Goal: Information Seeking & Learning: Check status

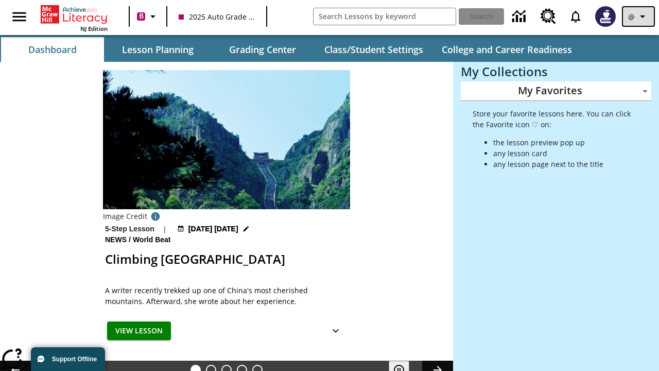
click at [638, 16] on icon "Profile/Settings" at bounding box center [642, 16] width 12 height 12
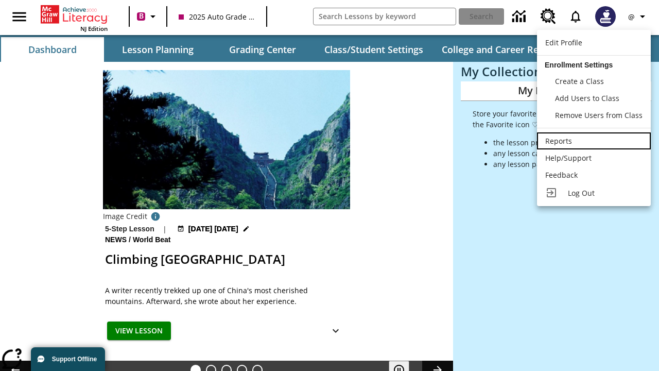
click at [594, 141] on div "Reports" at bounding box center [593, 140] width 97 height 11
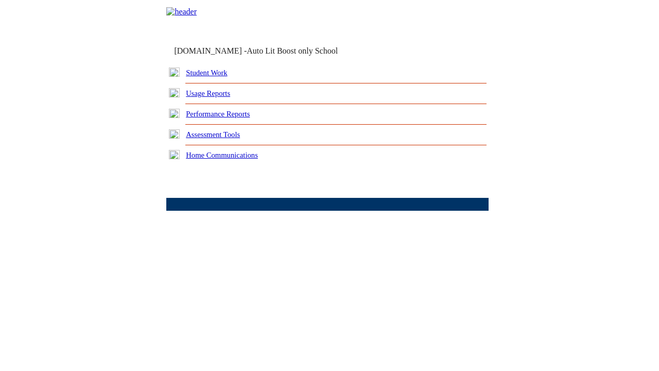
click at [229, 118] on link "Performance Reports" at bounding box center [218, 114] width 64 height 8
click at [0, 0] on link "How are my students performing on reading skills?" at bounding box center [0, 0] width 0 height 0
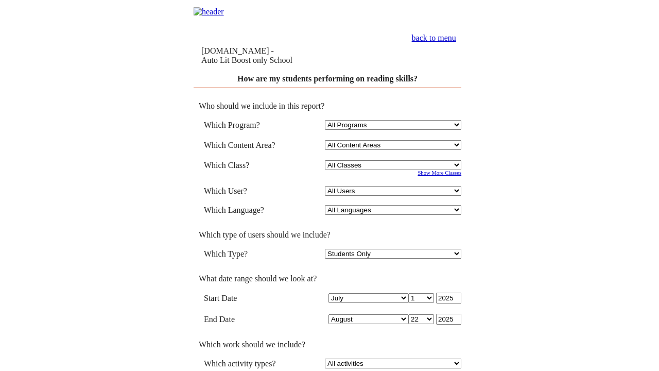
select select "4"
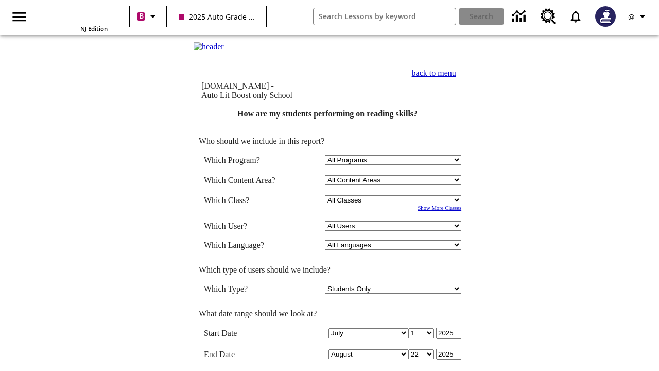
scroll to position [282, 0]
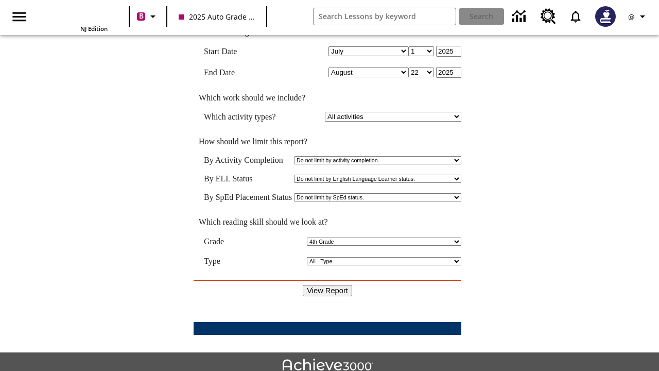
click at [327, 285] on input "View Report" at bounding box center [327, 290] width 49 height 11
click at [638, 16] on icon "Profile/Settings" at bounding box center [642, 16] width 12 height 12
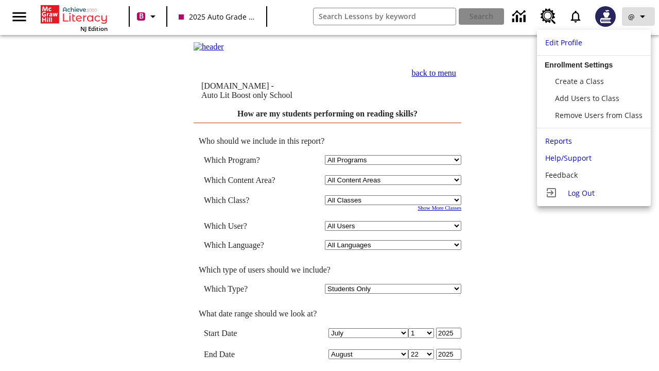
scroll to position [0, 0]
click at [594, 193] on span "Log Out" at bounding box center [581, 193] width 27 height 10
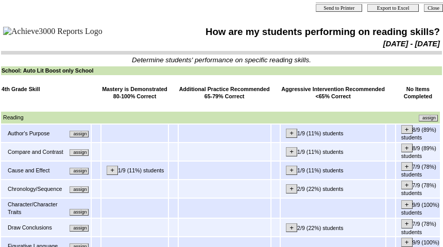
click at [83, 137] on input "assign" at bounding box center [79, 134] width 19 height 7
